Goal: Task Accomplishment & Management: Use online tool/utility

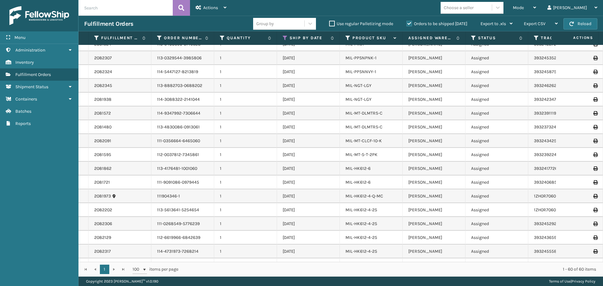
scroll to position [188, 0]
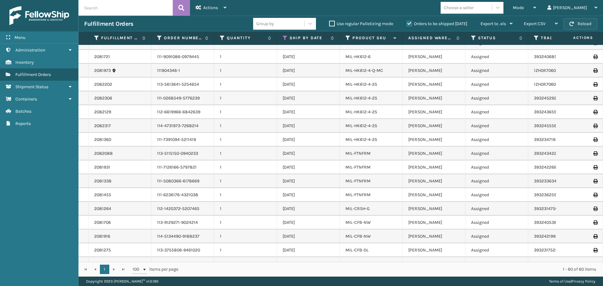
click at [567, 22] on button "Reload" at bounding box center [580, 23] width 34 height 11
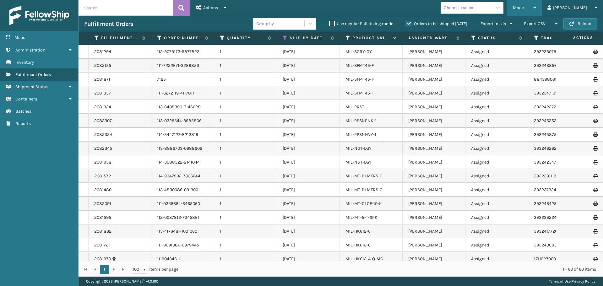
click at [524, 9] on span "Mode" at bounding box center [518, 7] width 11 height 5
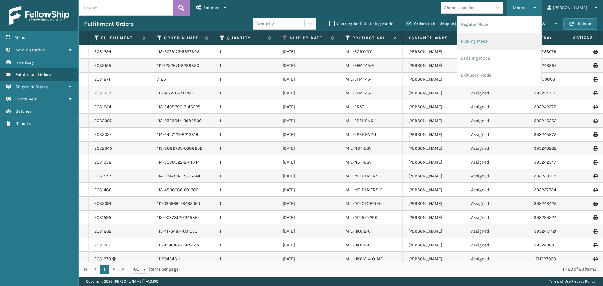
click at [504, 48] on li "Picking Mode" at bounding box center [499, 41] width 84 height 17
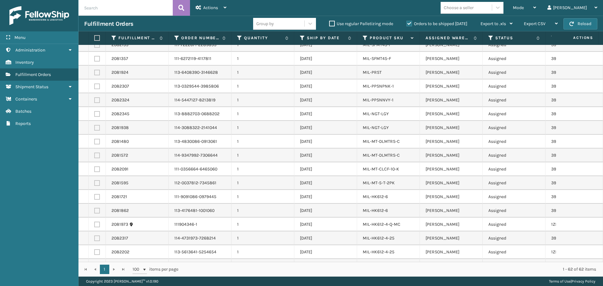
scroll to position [0, 0]
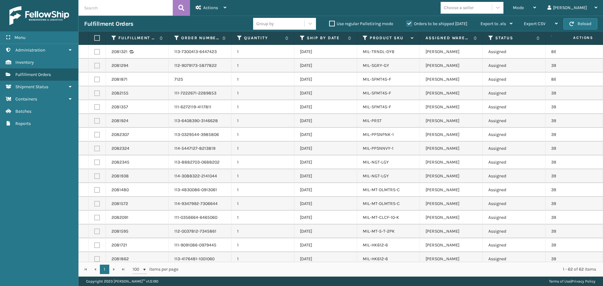
click at [299, 36] on th "Ship By Date" at bounding box center [325, 37] width 63 height 13
click at [304, 40] on icon at bounding box center [302, 38] width 5 height 6
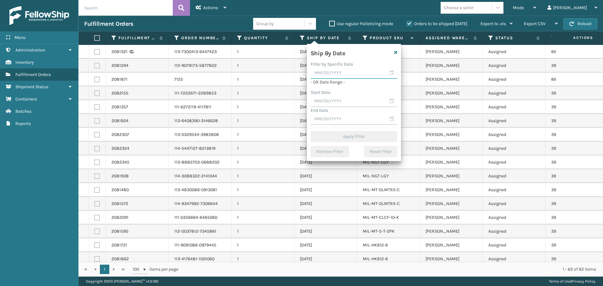
click at [334, 76] on input "text" at bounding box center [353, 72] width 87 height 11
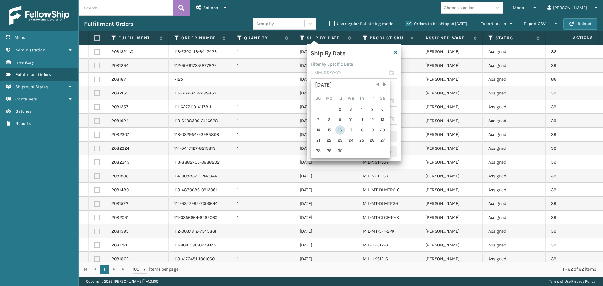
click at [342, 130] on div "16" at bounding box center [339, 129] width 9 height 9
type input "[DATE]"
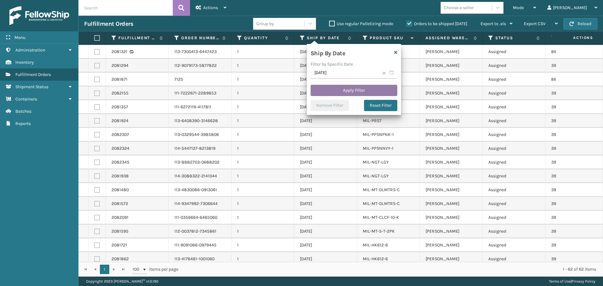
click at [364, 88] on button "Apply Filter" at bounding box center [353, 90] width 87 height 11
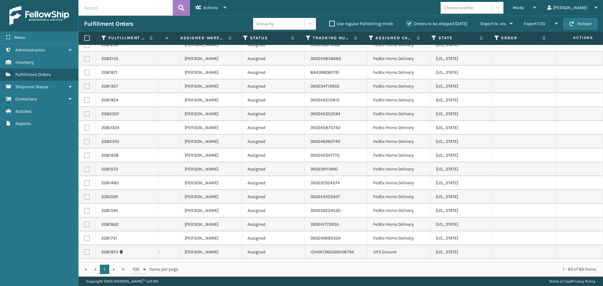
scroll to position [0, 245]
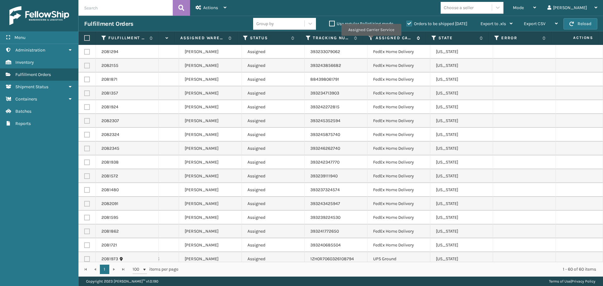
click at [371, 40] on icon at bounding box center [371, 38] width 5 height 6
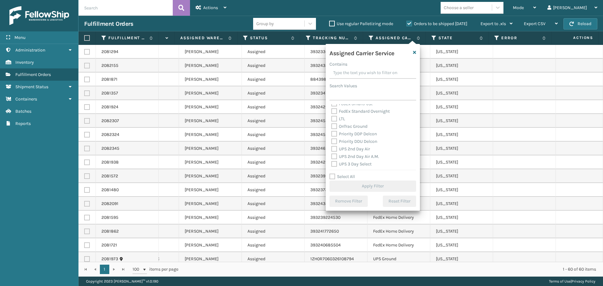
scroll to position [94, 0]
click at [349, 135] on label "UPS 2nd Day Air" at bounding box center [350, 134] width 39 height 5
click at [332, 135] on input "UPS 2nd Day Air" at bounding box center [331, 133] width 0 height 4
checkbox input "true"
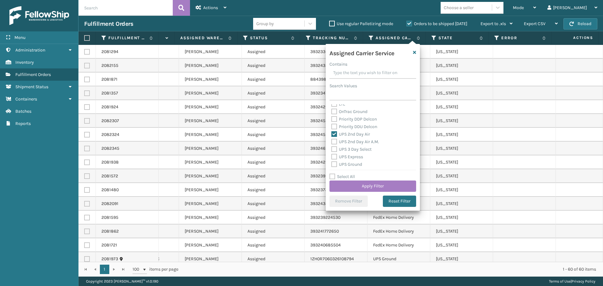
click at [348, 142] on label "UPS 2nd Day Air A.M." at bounding box center [355, 141] width 48 height 5
click at [332, 142] on input "UPS 2nd Day Air A.M." at bounding box center [331, 140] width 0 height 4
checkbox input "true"
click at [347, 150] on label "UPS 3 Day Select" at bounding box center [351, 149] width 40 height 5
click at [332, 150] on input "UPS 3 Day Select" at bounding box center [331, 148] width 0 height 4
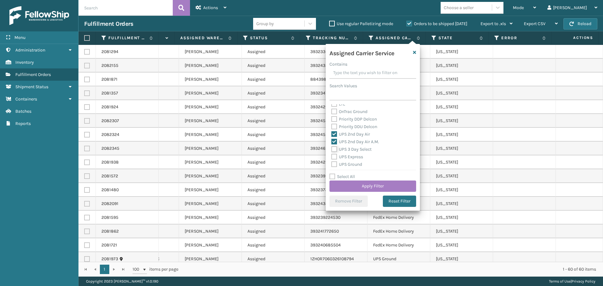
checkbox input "true"
click at [347, 158] on label "UPS Express" at bounding box center [347, 156] width 32 height 5
click at [332, 157] on input "UPS Express" at bounding box center [331, 155] width 0 height 4
checkbox input "true"
click at [348, 164] on label "UPS Ground" at bounding box center [346, 164] width 31 height 5
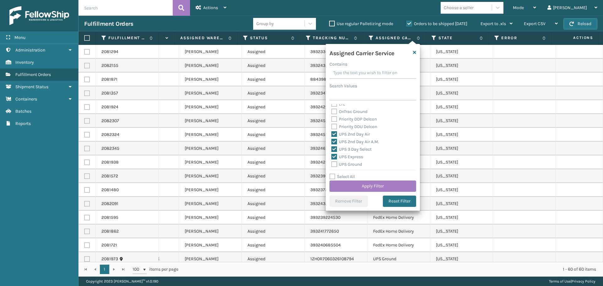
click at [332, 164] on input "UPS Ground" at bounding box center [331, 163] width 0 height 4
checkbox input "true"
click at [353, 141] on label "UPS Next Day Air" at bounding box center [351, 140] width 40 height 5
click at [332, 141] on input "UPS Next Day Air" at bounding box center [331, 139] width 0 height 4
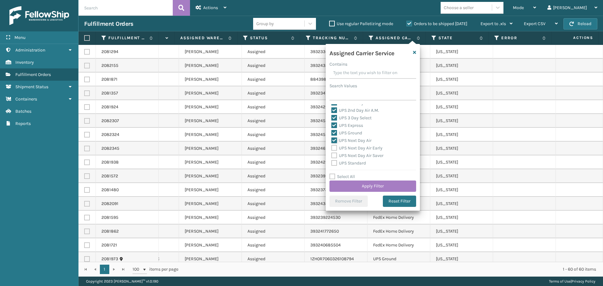
checkbox input "true"
click at [348, 148] on label "UPS Next Day Air Early" at bounding box center [356, 147] width 51 height 5
click at [332, 148] on input "UPS Next Day Air Early" at bounding box center [331, 146] width 0 height 4
checkbox input "true"
click at [348, 156] on label "UPS Next Day Air Saver" at bounding box center [357, 155] width 52 height 5
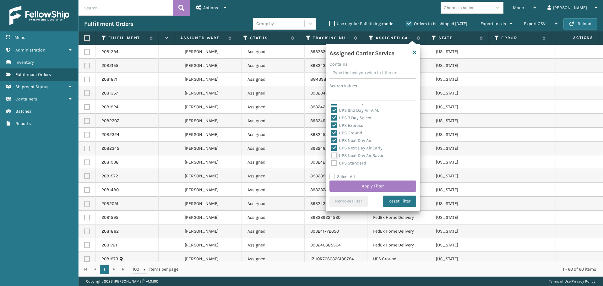
click at [332, 156] on input "UPS Next Day Air Saver" at bounding box center [331, 154] width 0 height 4
checkbox input "true"
click at [348, 164] on label "UPS Standard" at bounding box center [348, 162] width 35 height 5
click at [332, 164] on input "UPS Standard" at bounding box center [331, 161] width 0 height 4
checkbox input "true"
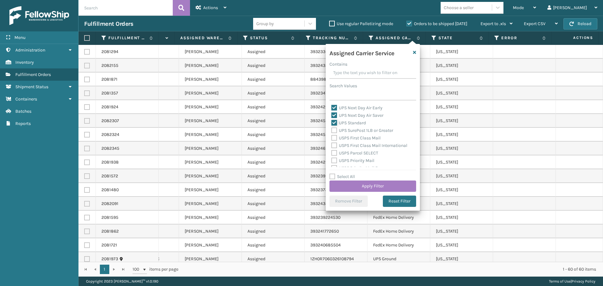
scroll to position [162, 0]
click at [364, 135] on label "UPS SurePost 1LB or Greater" at bounding box center [362, 134] width 62 height 5
click at [332, 135] on input "UPS SurePost 1LB or Greater" at bounding box center [331, 133] width 0 height 4
checkbox input "true"
click at [369, 183] on button "Apply Filter" at bounding box center [372, 186] width 87 height 11
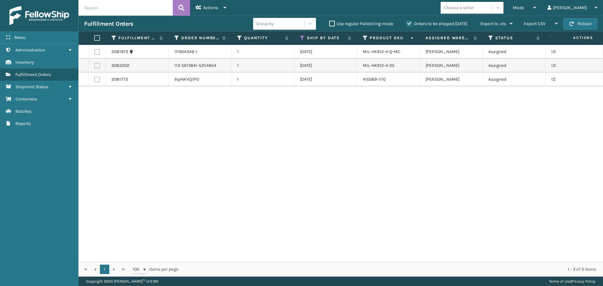
click at [95, 39] on label at bounding box center [96, 38] width 4 height 6
click at [94, 39] on input "checkbox" at bounding box center [94, 38] width 0 height 4
checkbox input "true"
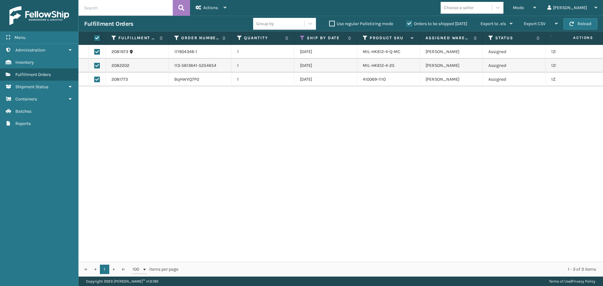
checkbox input "true"
click at [204, 9] on span "Actions" at bounding box center [210, 7] width 15 height 5
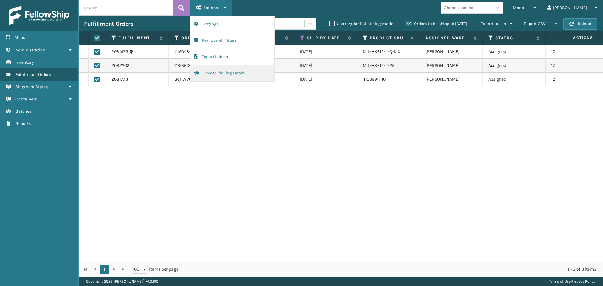
click at [235, 72] on button "Create Picking Batch" at bounding box center [232, 73] width 84 height 16
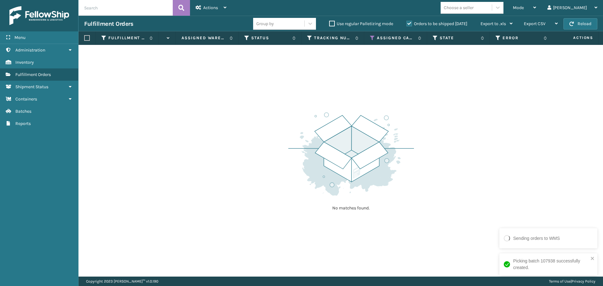
scroll to position [0, 245]
click at [370, 36] on icon at bounding box center [371, 38] width 5 height 6
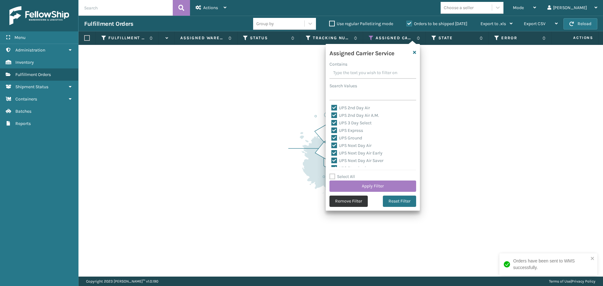
click at [346, 203] on button "Remove Filter" at bounding box center [348, 201] width 38 height 11
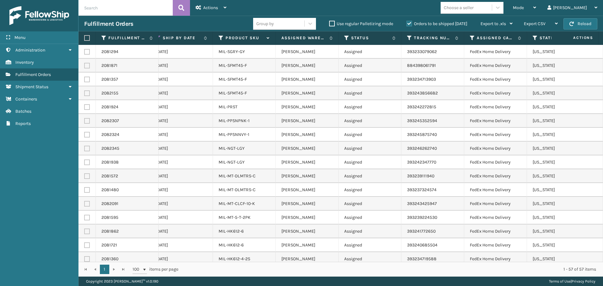
scroll to position [0, 0]
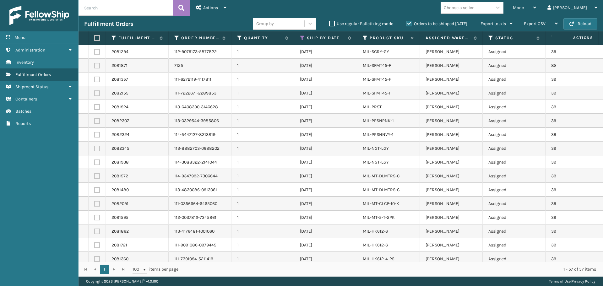
click at [96, 39] on label at bounding box center [96, 38] width 4 height 6
click at [94, 39] on input "checkbox" at bounding box center [94, 38] width 0 height 4
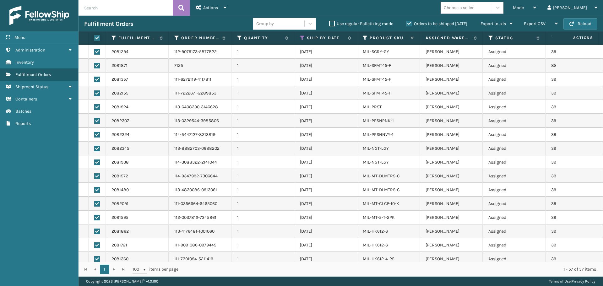
checkbox input "true"
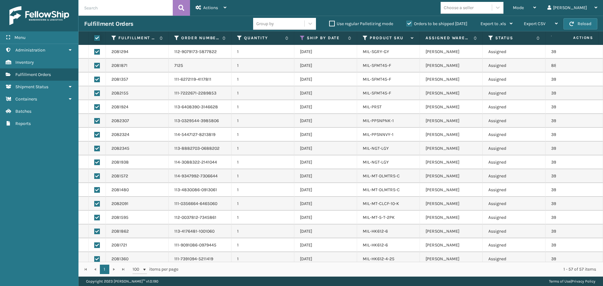
checkbox input "true"
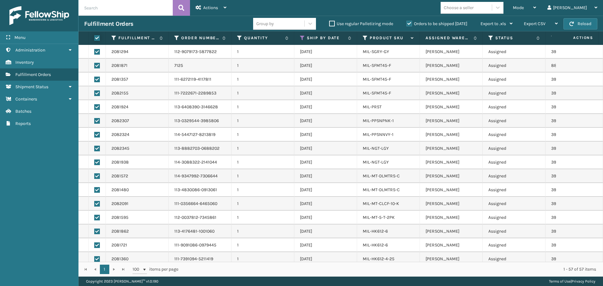
checkbox input "true"
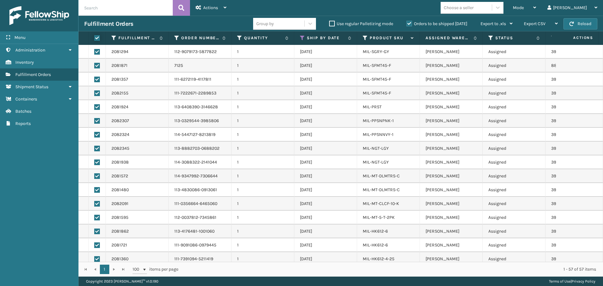
checkbox input "true"
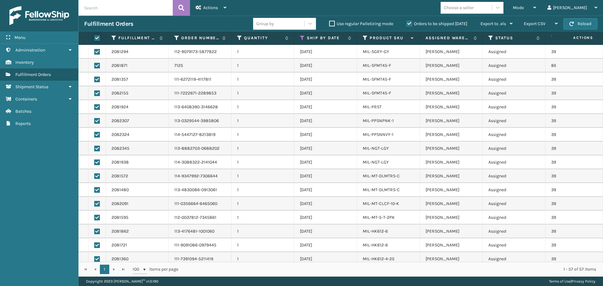
checkbox input "true"
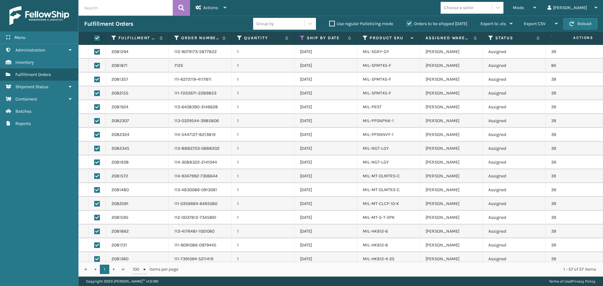
checkbox input "true"
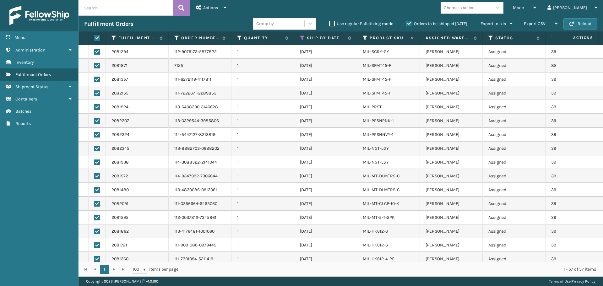
checkbox input "true"
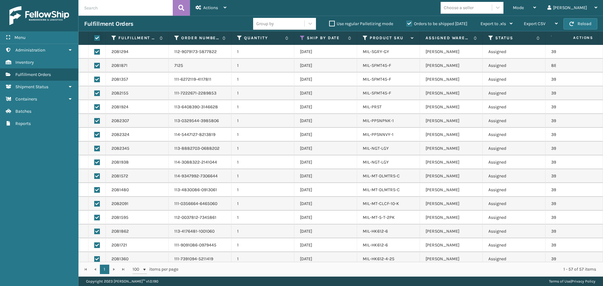
checkbox input "true"
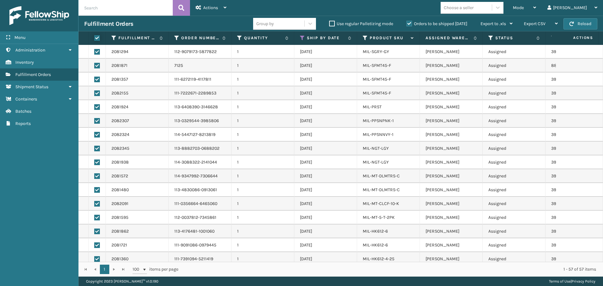
checkbox input "true"
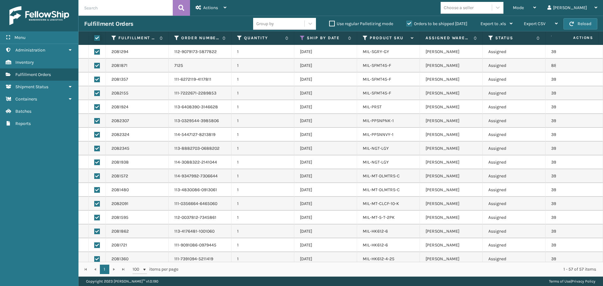
checkbox input "true"
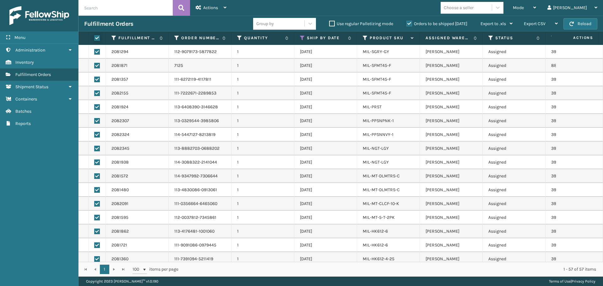
checkbox input "true"
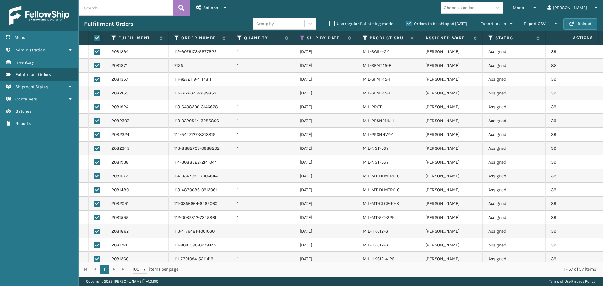
checkbox input "true"
click at [206, 11] on div "Actions" at bounding box center [211, 8] width 31 height 16
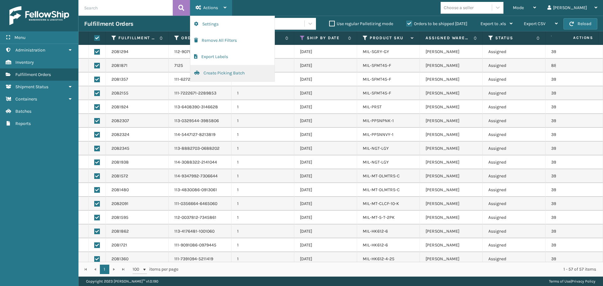
click at [208, 69] on button "Create Picking Batch" at bounding box center [232, 73] width 84 height 16
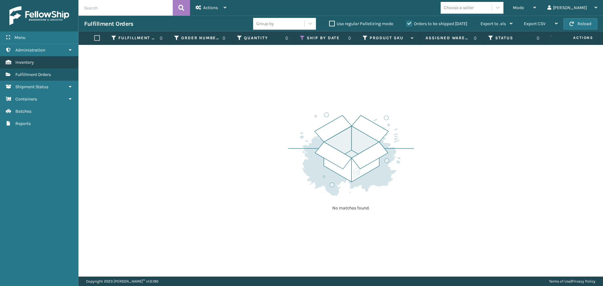
click at [40, 62] on link "Inventory" at bounding box center [39, 62] width 78 height 12
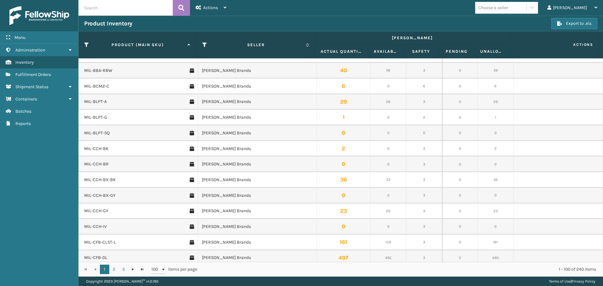
scroll to position [1357, 0]
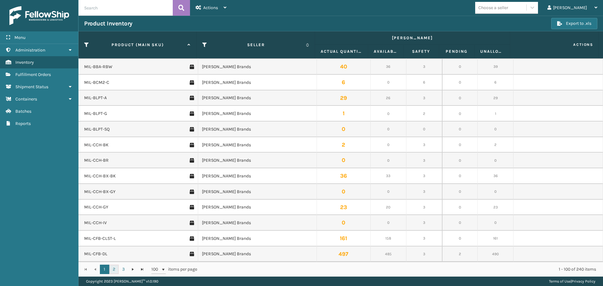
click at [113, 270] on link "2" at bounding box center [113, 269] width 9 height 9
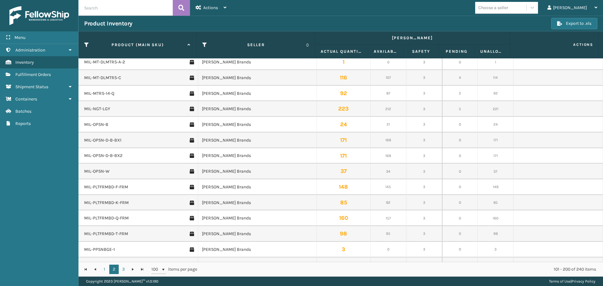
scroll to position [910, 0]
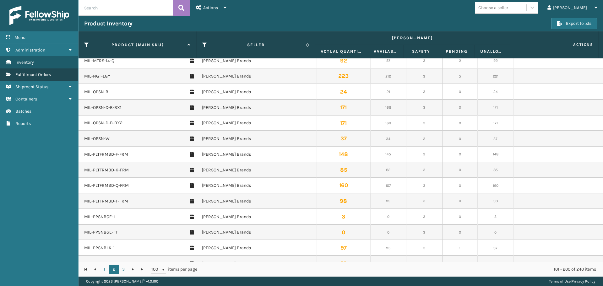
click at [46, 76] on span "Fulfillment Orders" at bounding box center [32, 74] width 35 height 5
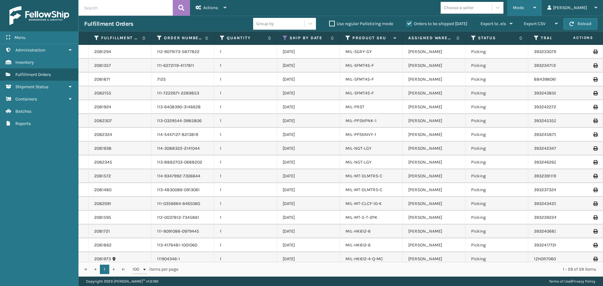
click at [542, 7] on div "Mode Regular Mode Picking Mode Labeling Mode Exit Scan Mode" at bounding box center [524, 8] width 35 height 16
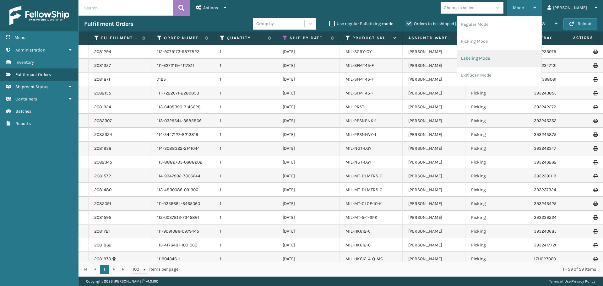
click at [507, 55] on li "Labeling Mode" at bounding box center [499, 58] width 84 height 17
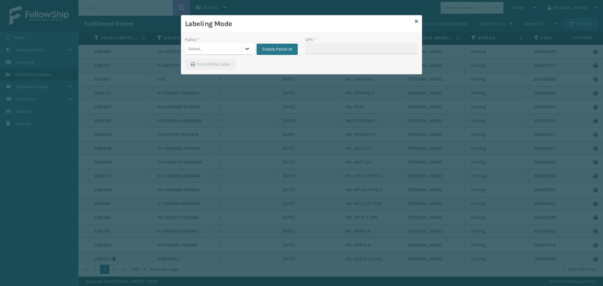
click at [251, 47] on div at bounding box center [246, 48] width 11 height 11
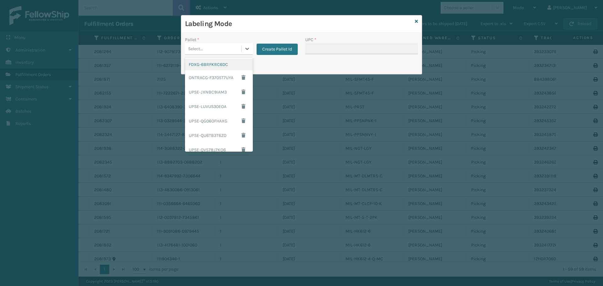
click at [214, 61] on div "FDXG-6BRFKRC6DC" at bounding box center [219, 65] width 68 height 12
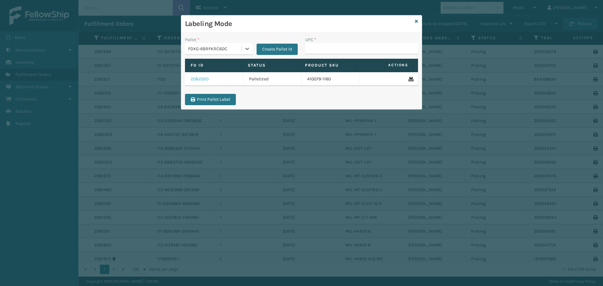
click at [207, 78] on link "2082020" at bounding box center [200, 79] width 18 height 6
